Goal: Find specific page/section: Find specific page/section

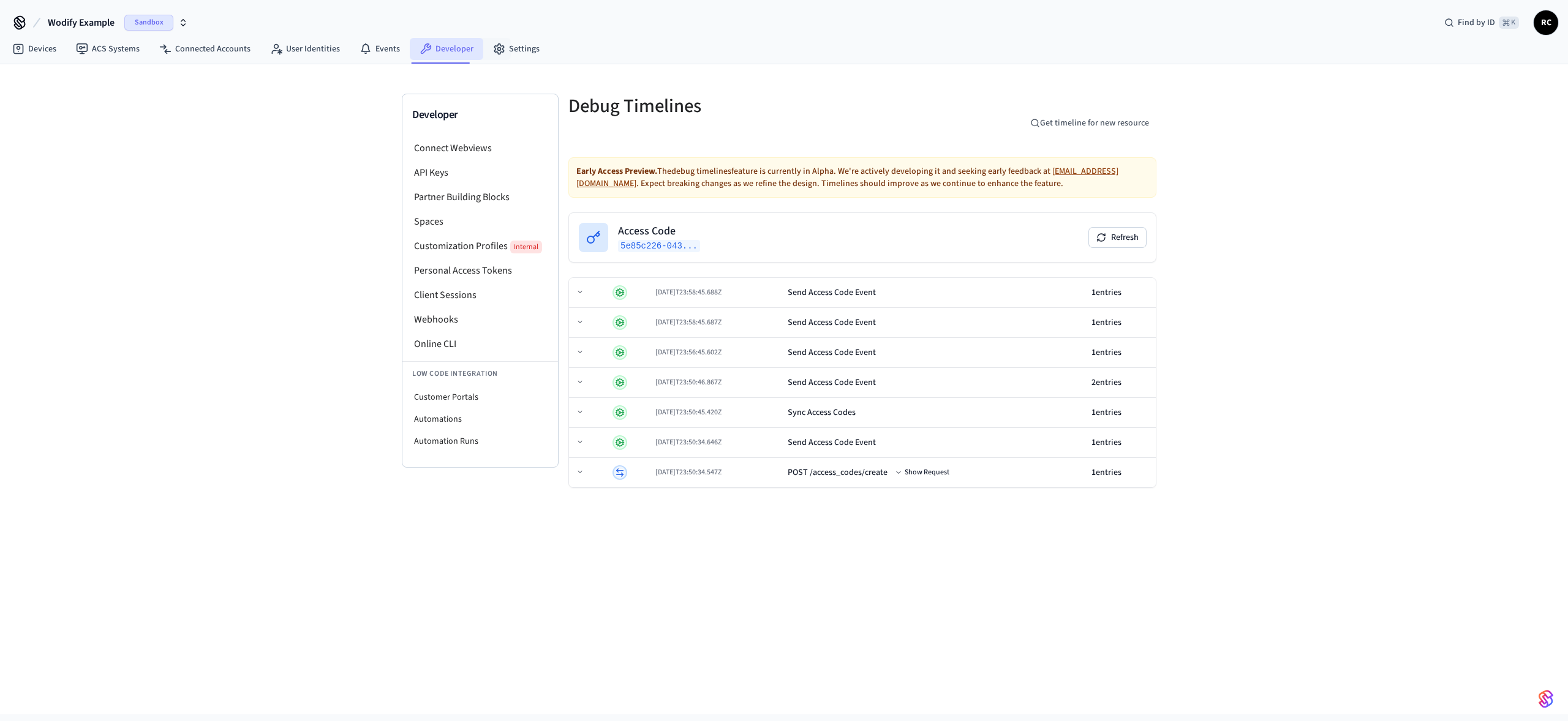
click at [461, 52] on link "Developer" at bounding box center [446, 49] width 74 height 22
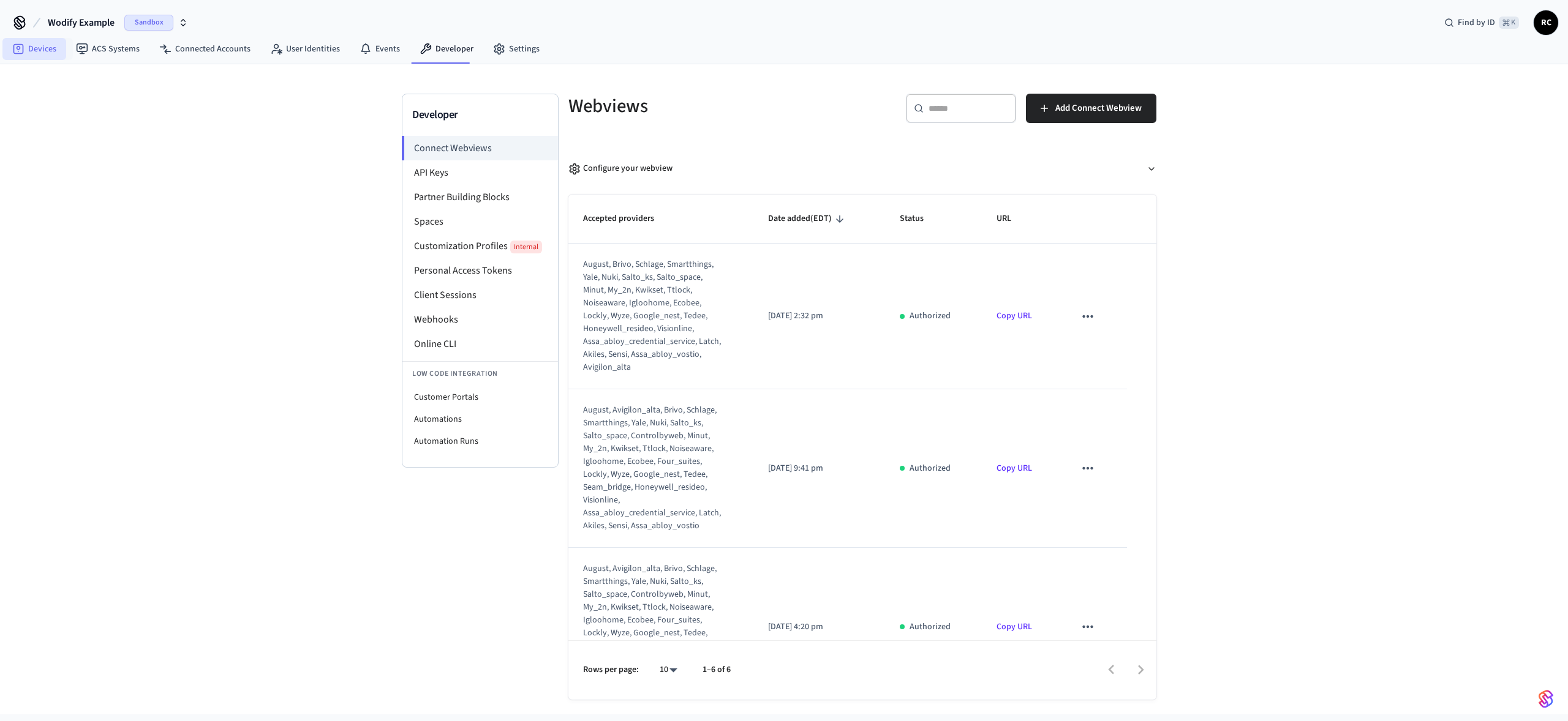
click at [59, 47] on link "Devices" at bounding box center [34, 49] width 63 height 22
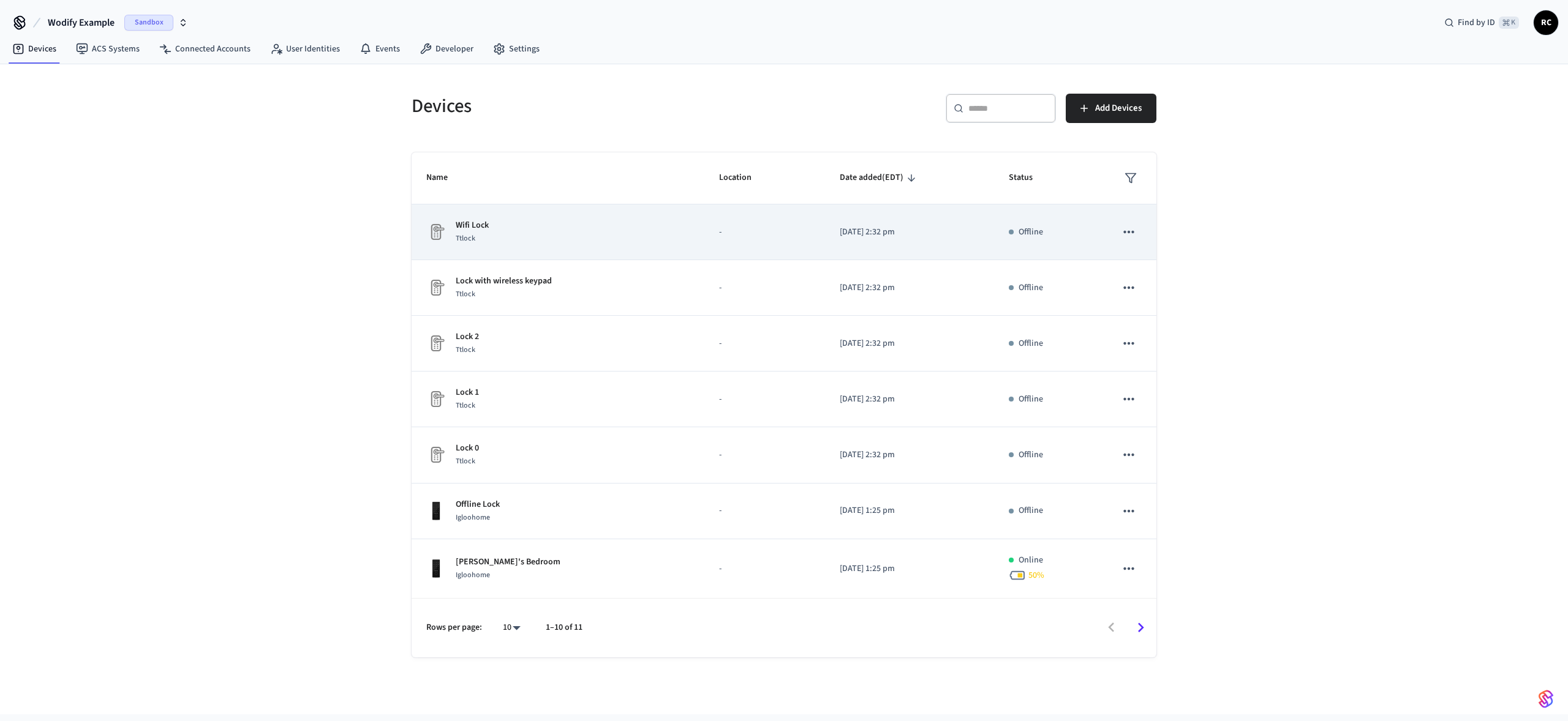
click at [551, 232] on div "Wifi Lock Ttlock" at bounding box center [557, 232] width 263 height 26
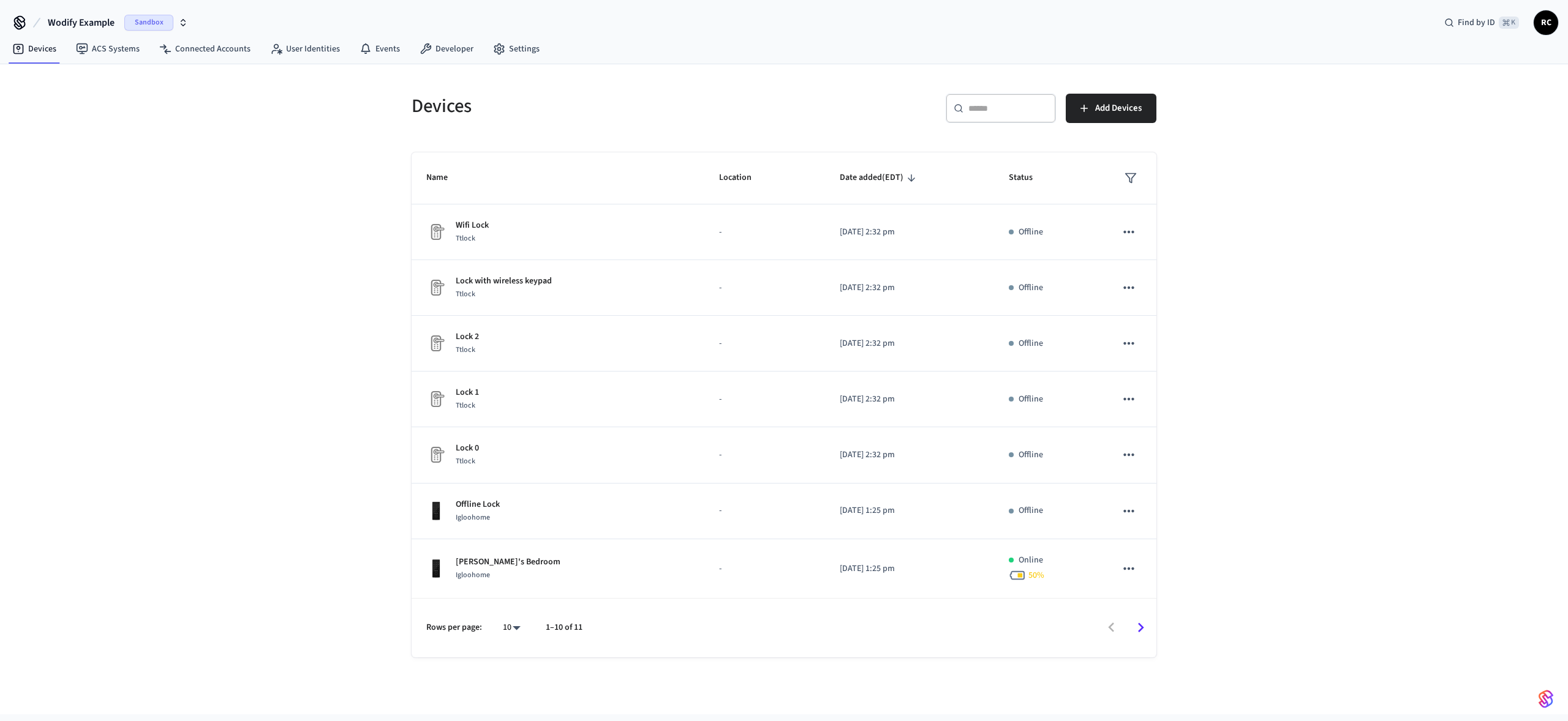
click at [1290, 434] on div "Devices ​ ​ Add Devices Name Location Date added (EDT) Status Wifi Lock Ttlock …" at bounding box center [784, 389] width 1568 height 650
click at [1282, 525] on div "Devices ​ ​ Add Devices Name Location Date added (EDT) Status Wifi Lock Ttlock …" at bounding box center [784, 389] width 1568 height 650
drag, startPoint x: 1276, startPoint y: 508, endPoint x: 1276, endPoint y: 500, distance: 8.0
click at [1276, 507] on div "Devices ​ ​ Add Devices Name Location Date added (EDT) Status Wifi Lock Ttlock …" at bounding box center [784, 389] width 1568 height 650
